Goal: Communication & Community: Answer question/provide support

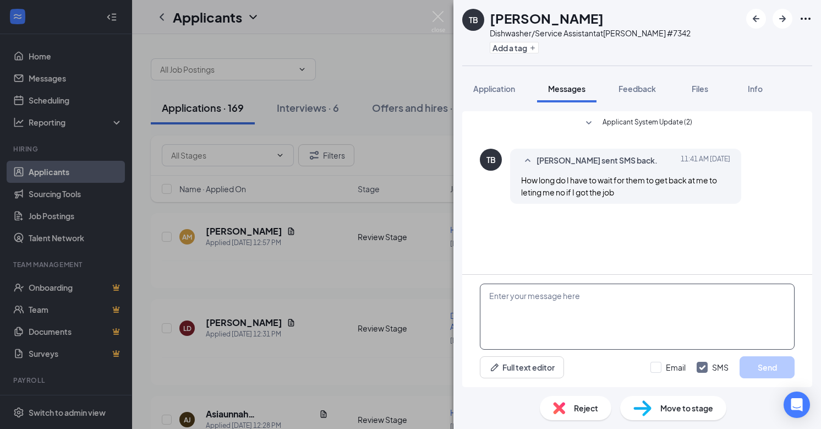
click at [531, 324] on textarea at bounding box center [637, 317] width 315 height 66
type textarea "w"
click at [663, 299] on textarea "you will receive an email when an interview is set" at bounding box center [637, 317] width 315 height 66
type textarea "you will receive an email when an interview is set"
click at [658, 369] on input "Email" at bounding box center [668, 367] width 35 height 11
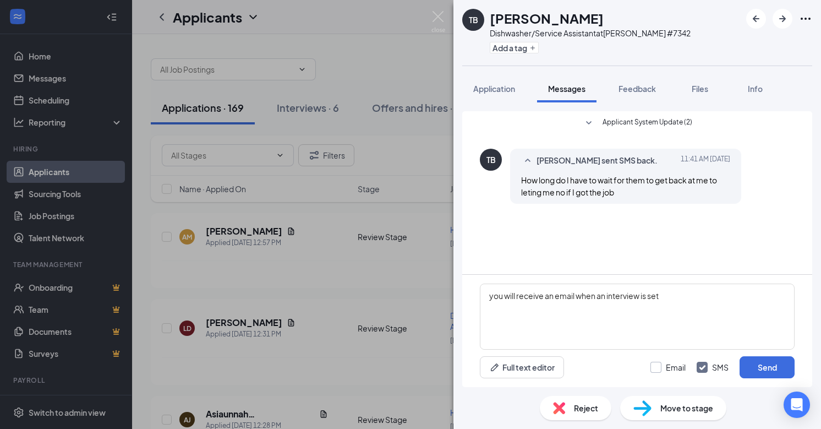
checkbox input "true"
click at [702, 363] on input "SMS" at bounding box center [713, 367] width 32 height 11
checkbox input "false"
click at [785, 363] on button "Send" at bounding box center [767, 367] width 55 height 22
